Goal: Task Accomplishment & Management: Manage account settings

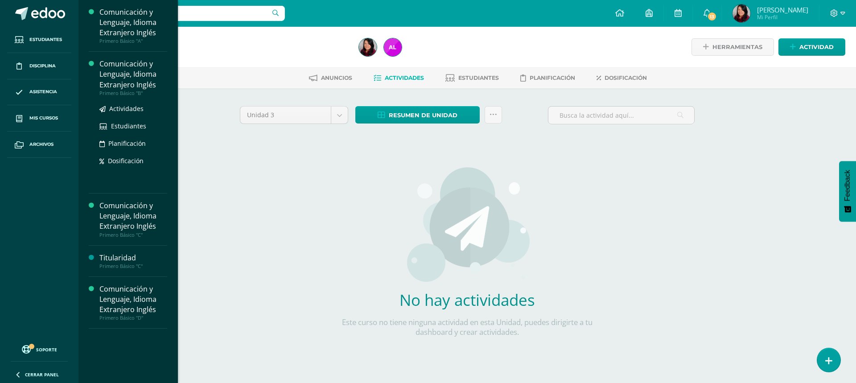
click at [128, 78] on div "Comunicación y Lenguaje, Idioma Extranjero Inglés" at bounding box center [133, 74] width 68 height 31
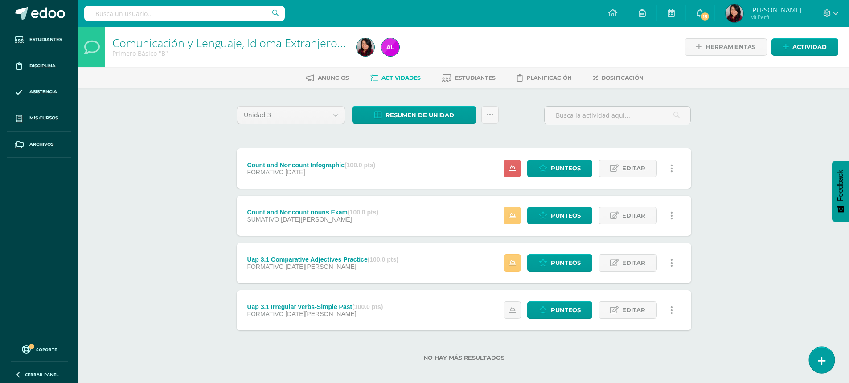
click at [821, 365] on icon at bounding box center [822, 361] width 8 height 10
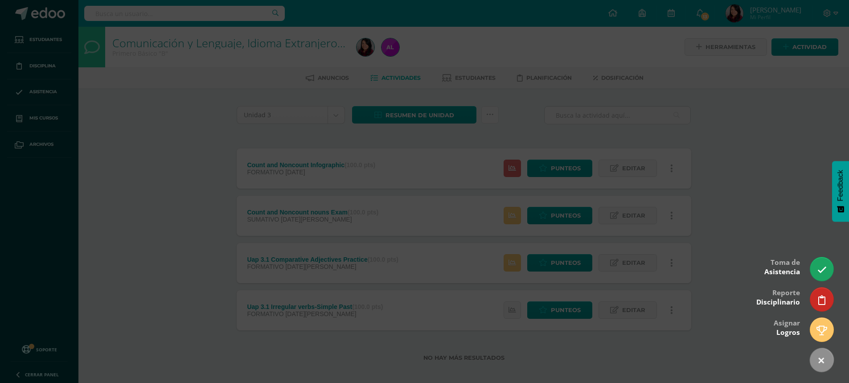
click at [821, 254] on div at bounding box center [424, 191] width 849 height 383
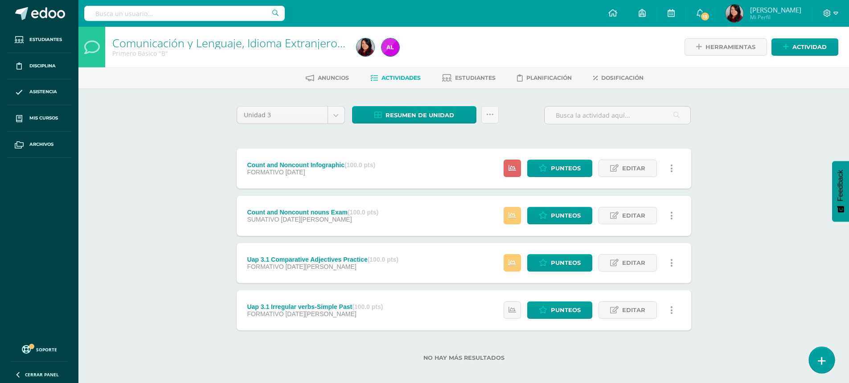
click at [816, 356] on link at bounding box center [821, 360] width 25 height 26
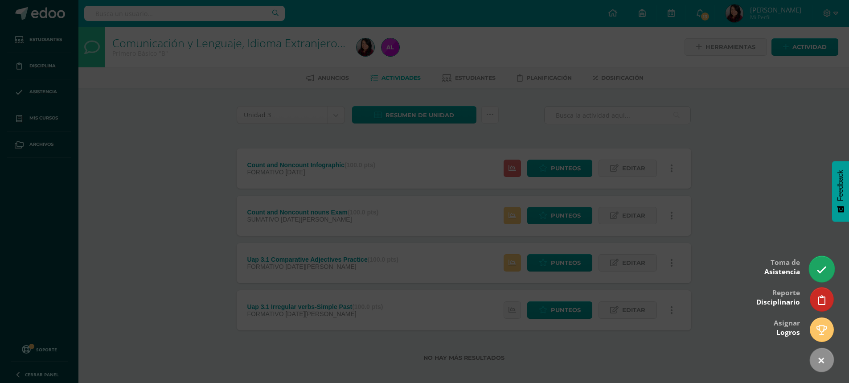
click at [820, 277] on link at bounding box center [821, 269] width 25 height 26
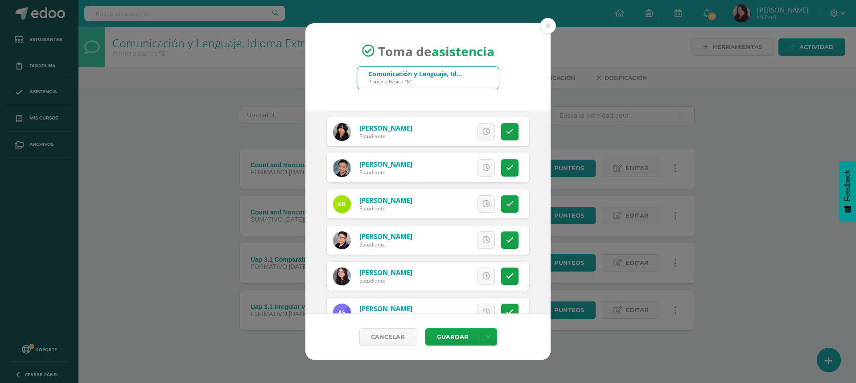
scroll to position [1159, 0]
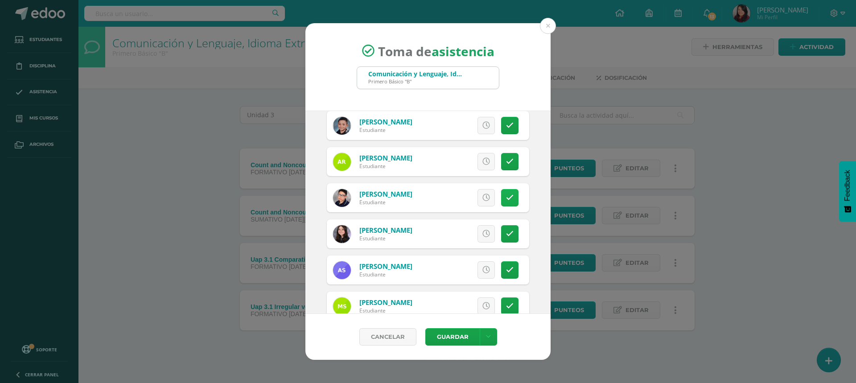
click at [506, 194] on icon at bounding box center [510, 198] width 8 height 8
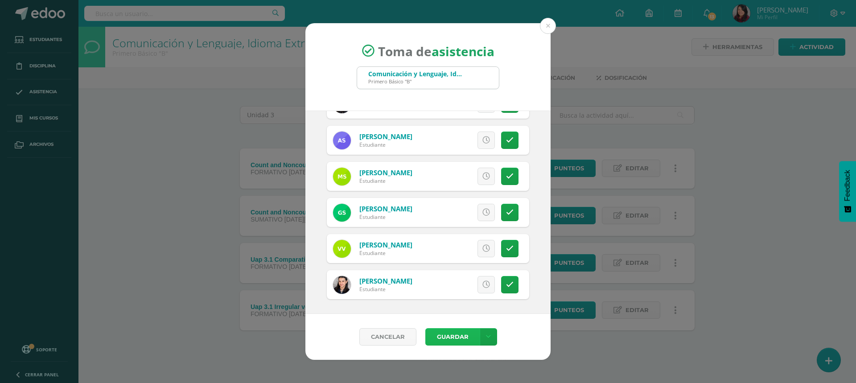
click at [454, 337] on button "Guardar" at bounding box center [452, 336] width 54 height 17
